Goal: Navigation & Orientation: Understand site structure

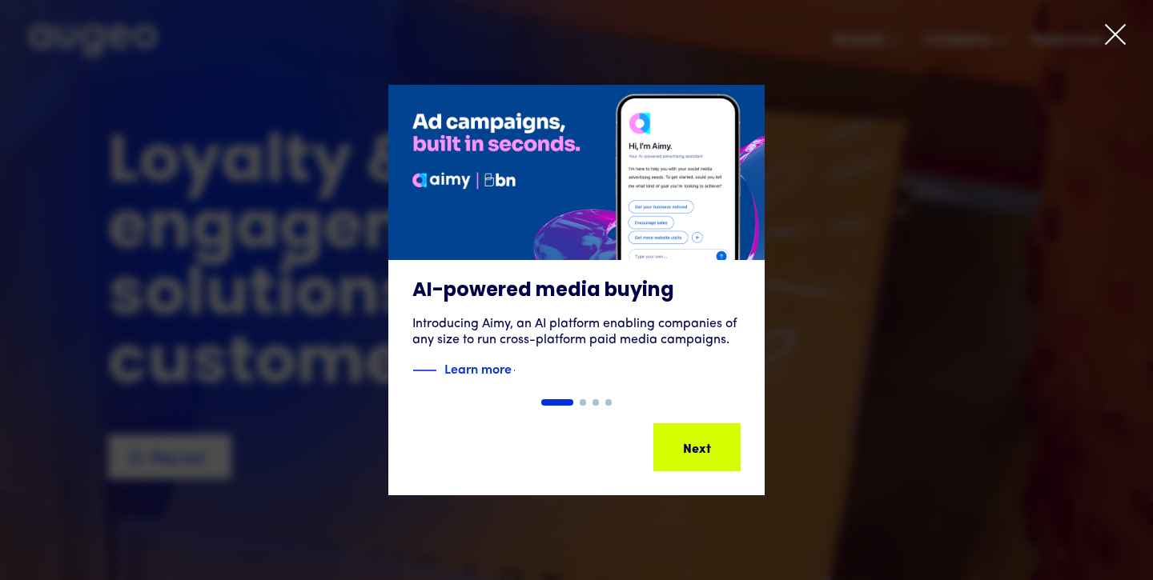
click at [1115, 43] on icon at bounding box center [1115, 34] width 24 height 24
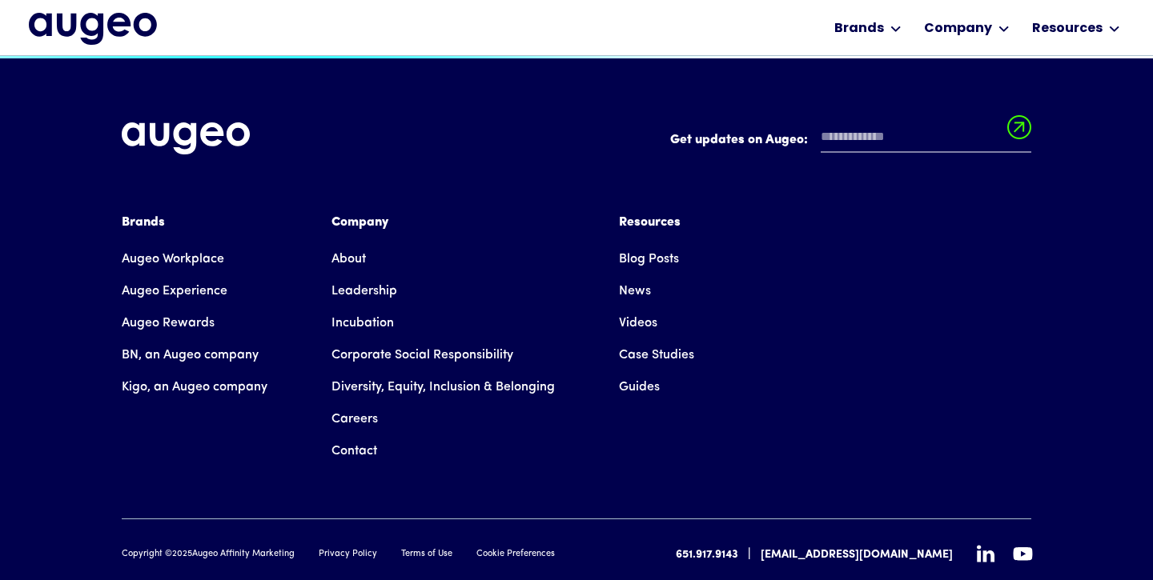
scroll to position [3628, 0]
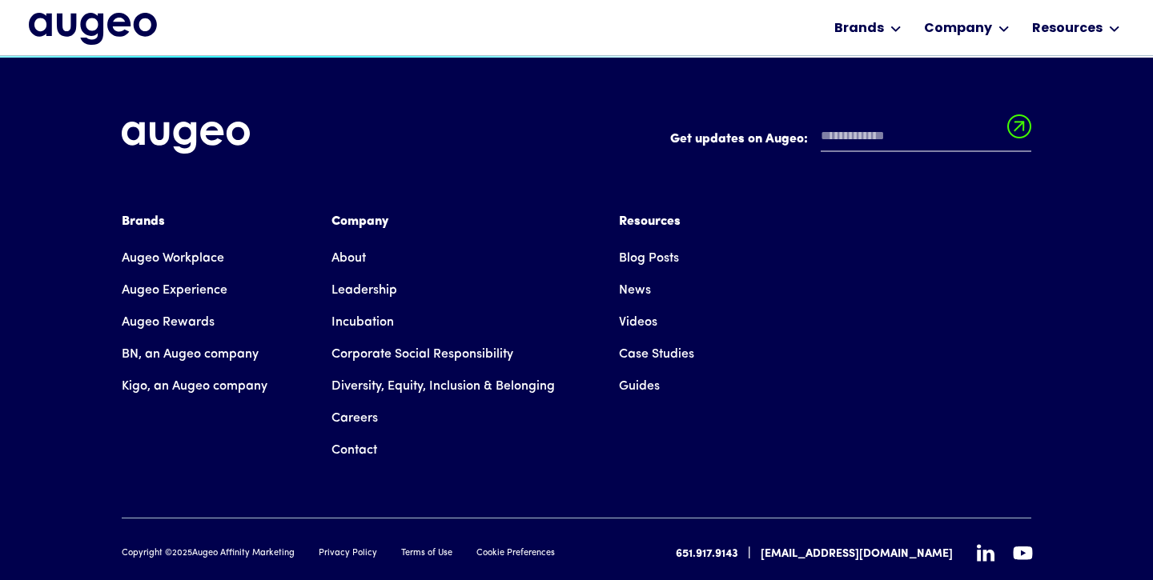
click at [351, 548] on link "Privacy Policy" at bounding box center [348, 555] width 58 height 14
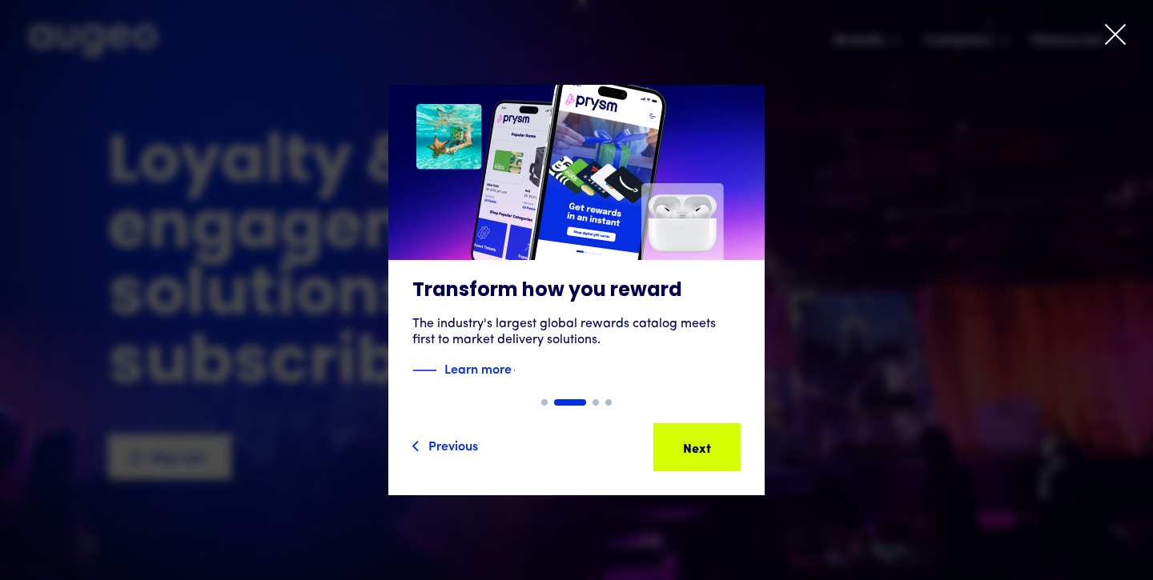
click at [1111, 44] on icon at bounding box center [1115, 34] width 24 height 24
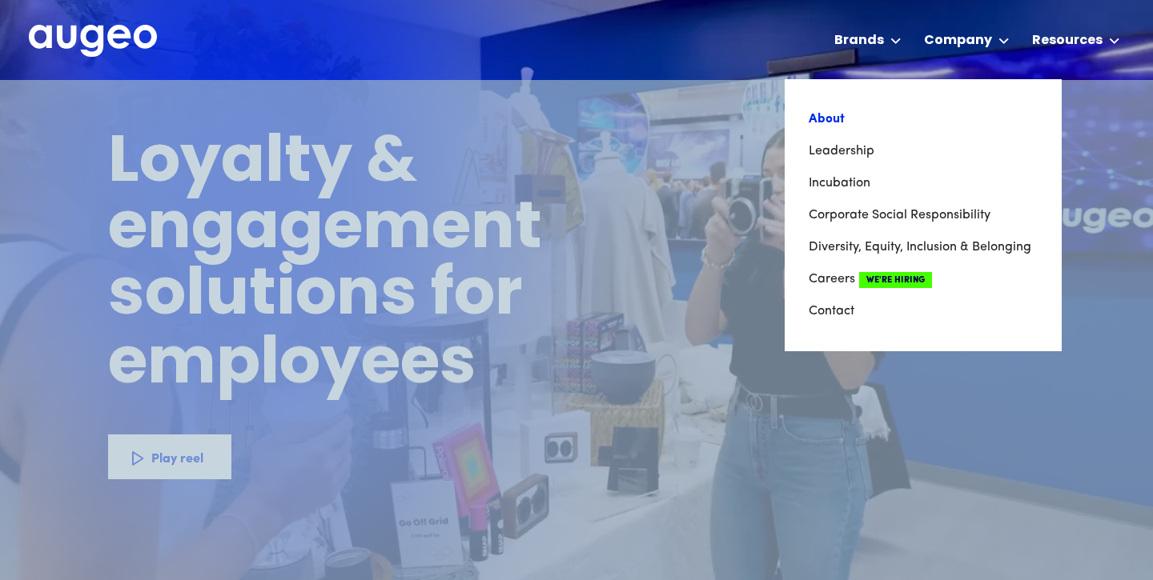
click at [861, 122] on link "About" at bounding box center [923, 119] width 229 height 32
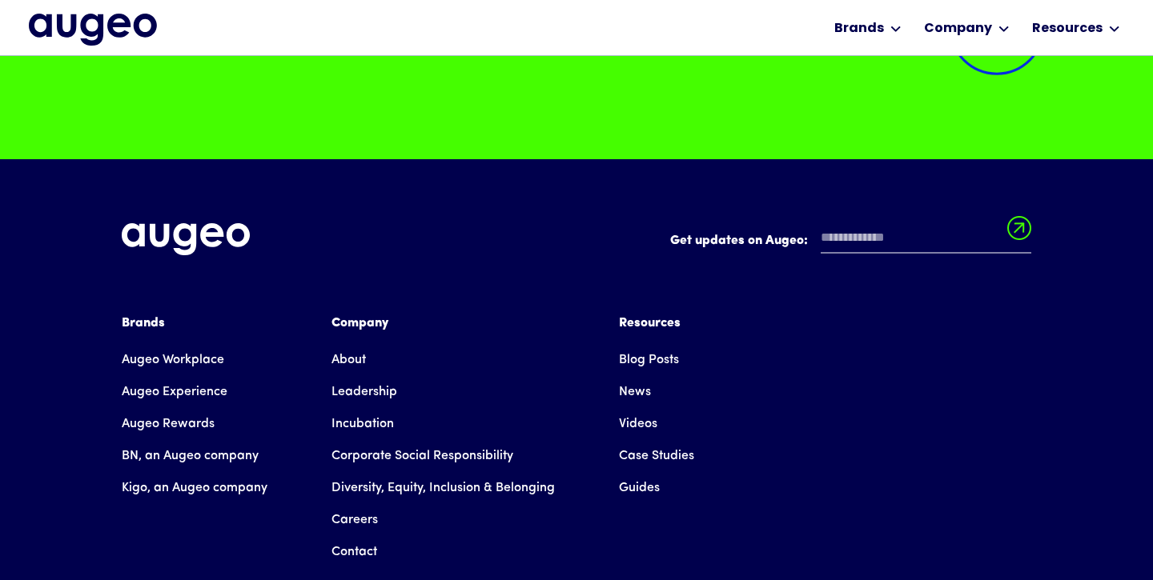
scroll to position [12523, 0]
click at [359, 536] on link "Contact" at bounding box center [354, 552] width 46 height 32
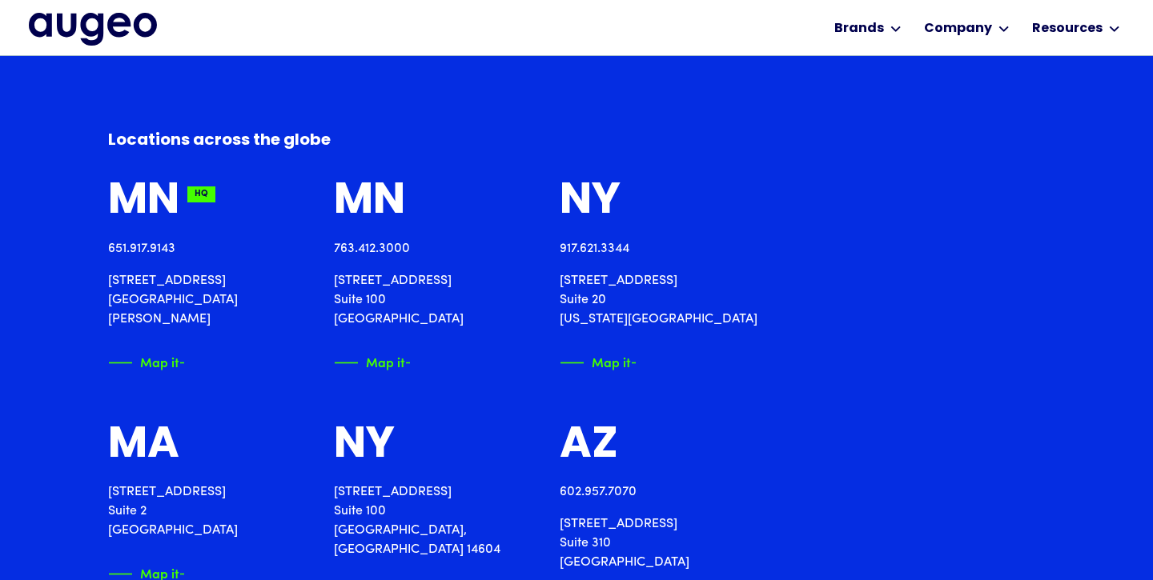
scroll to position [1703, 0]
